Goal: Find specific page/section: Find specific page/section

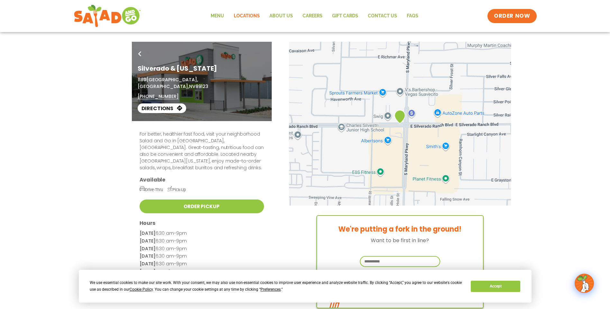
click at [246, 16] on link "Locations" at bounding box center [247, 16] width 36 height 15
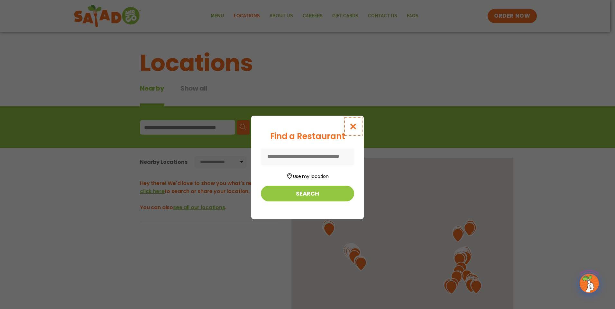
click at [356, 125] on icon "Close modal" at bounding box center [353, 126] width 8 height 7
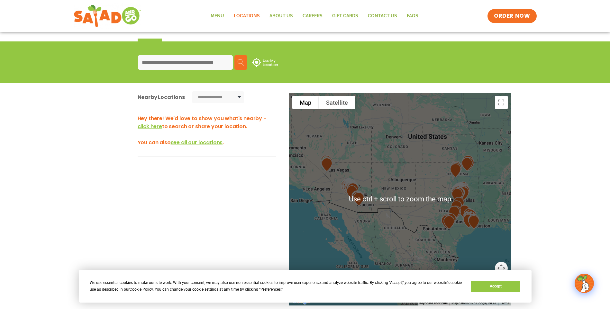
scroll to position [64, 0]
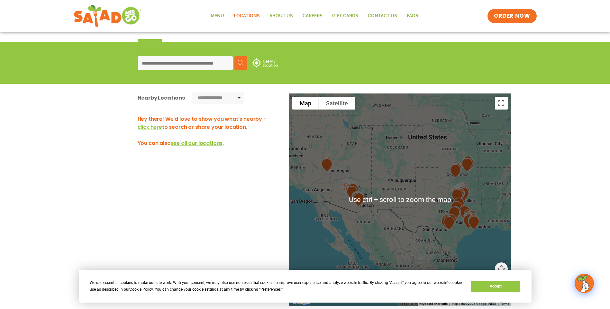
click at [364, 173] on div at bounding box center [400, 200] width 222 height 213
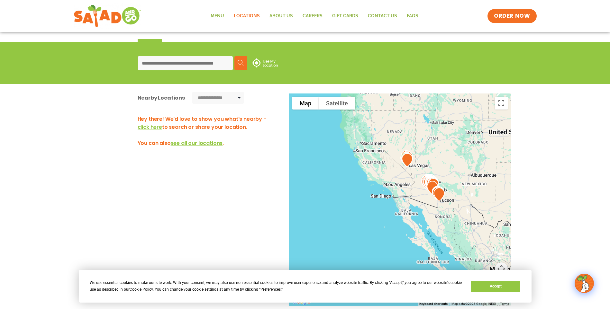
drag, startPoint x: 377, startPoint y: 168, endPoint x: 455, endPoint y: 163, distance: 77.9
click at [455, 163] on div at bounding box center [400, 200] width 222 height 213
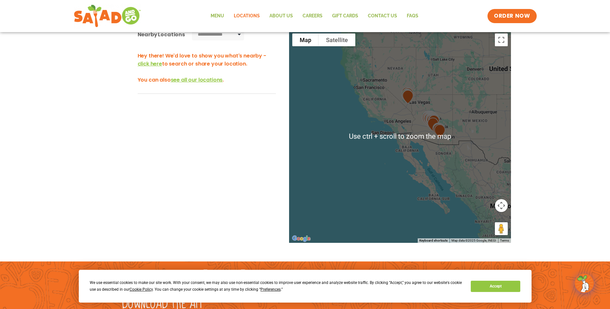
scroll to position [129, 0]
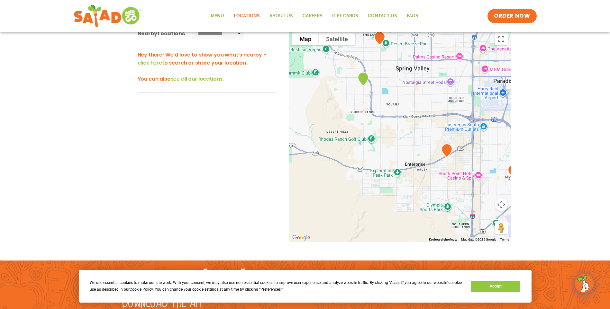
click at [364, 84] on img at bounding box center [363, 78] width 16 height 19
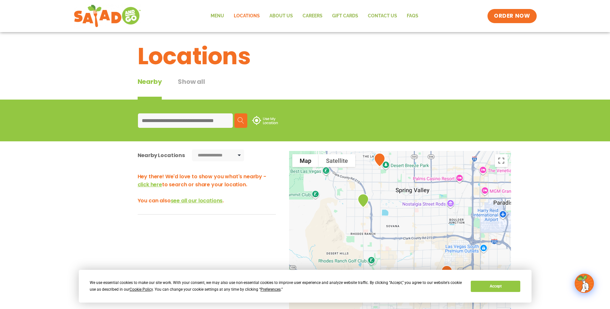
scroll to position [0, 0]
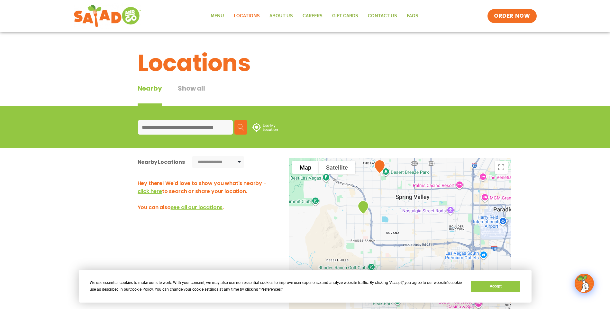
click at [364, 207] on img at bounding box center [363, 207] width 16 height 19
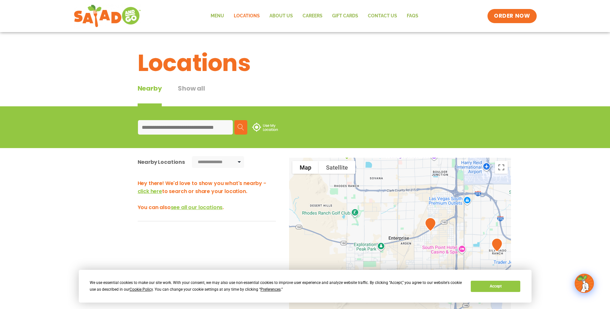
drag, startPoint x: 463, startPoint y: 217, endPoint x: 439, endPoint y: 151, distance: 70.1
click at [439, 151] on div "**********" at bounding box center [305, 271] width 610 height 247
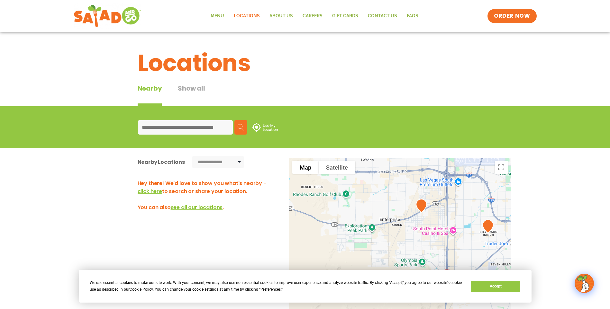
scroll to position [129, 0]
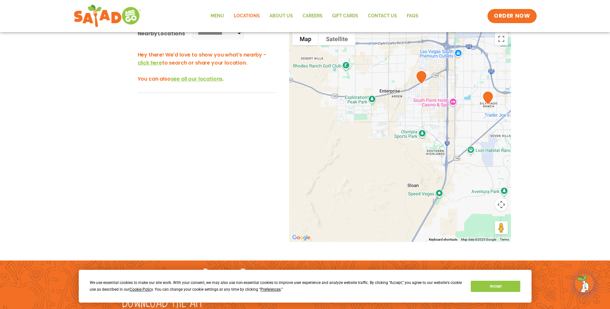
click at [491, 97] on img at bounding box center [488, 97] width 16 height 19
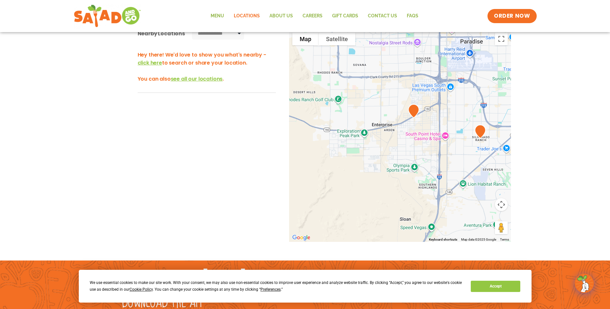
drag, startPoint x: 427, startPoint y: 107, endPoint x: 418, endPoint y: 145, distance: 38.9
click at [418, 145] on div at bounding box center [400, 135] width 222 height 213
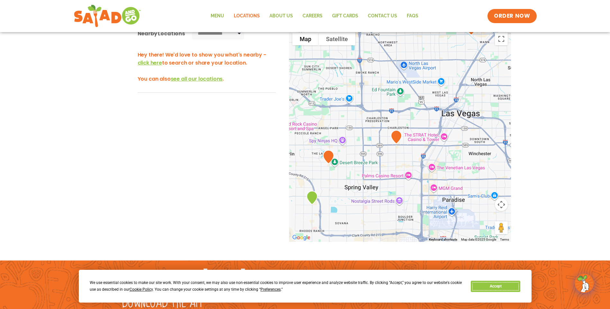
click at [490, 284] on button "Accept" at bounding box center [495, 286] width 49 height 11
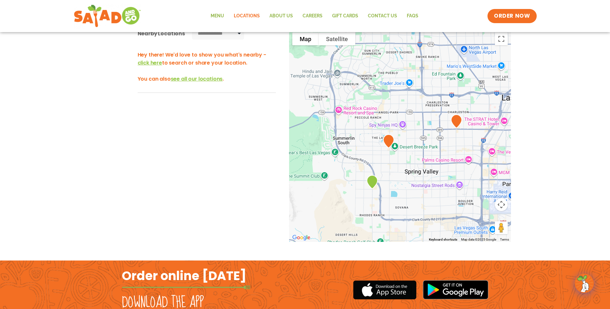
drag, startPoint x: 362, startPoint y: 185, endPoint x: 411, endPoint y: 176, distance: 50.1
click at [422, 170] on div at bounding box center [400, 135] width 222 height 213
click at [374, 181] on img at bounding box center [372, 182] width 16 height 19
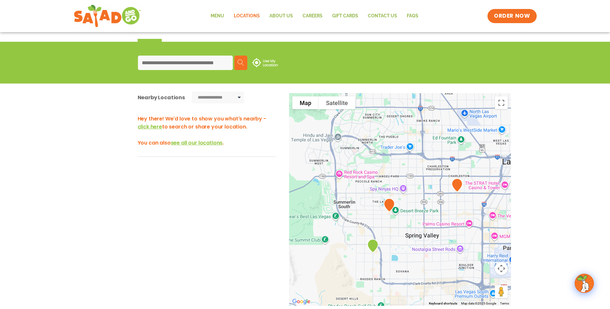
scroll to position [64, 0]
click at [188, 61] on input at bounding box center [185, 63] width 95 height 14
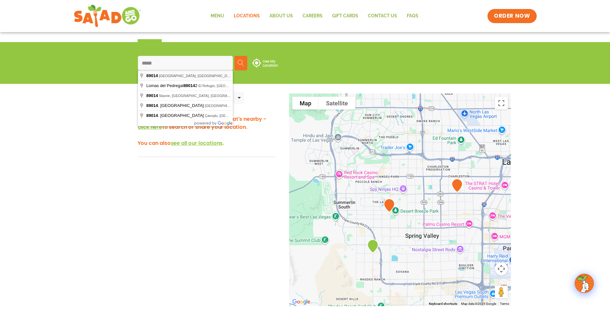
type input "**********"
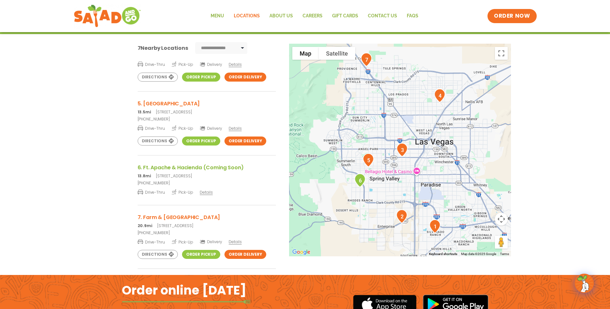
scroll to position [226, 0]
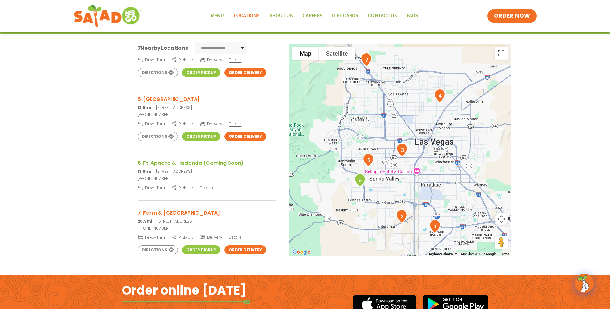
click at [190, 160] on h3 "6. Ft. Apache & Hacienda (Coming Soon)" at bounding box center [207, 163] width 138 height 8
